Goal: Transaction & Acquisition: Purchase product/service

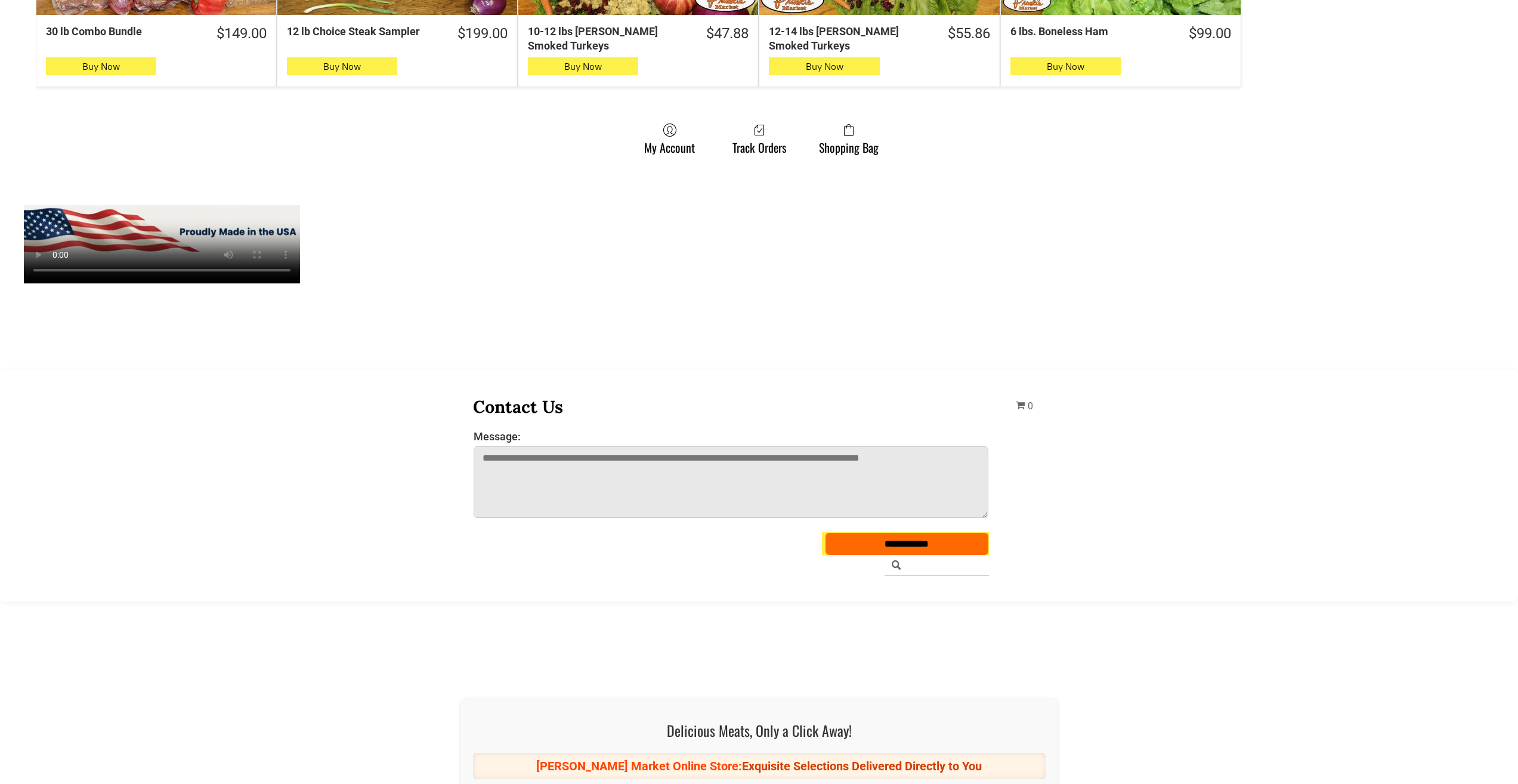
scroll to position [1014, 0]
click at [854, 145] on link "Shopping Bag" at bounding box center [849, 138] width 72 height 32
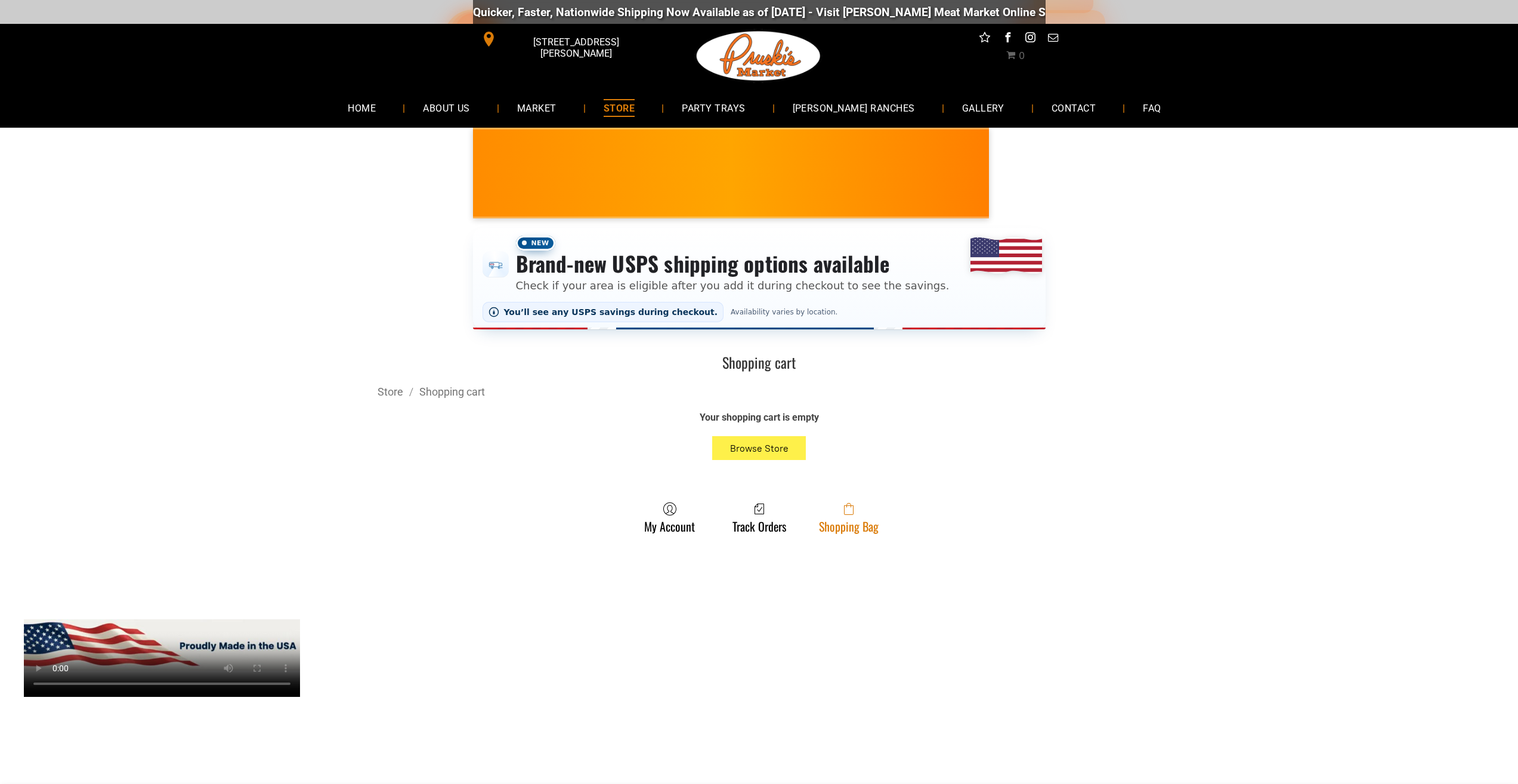
click at [832, 510] on span at bounding box center [849, 508] width 60 height 15
click at [849, 522] on link "Shopping Bag" at bounding box center [849, 517] width 72 height 32
click at [869, 509] on span at bounding box center [849, 508] width 60 height 15
